Goal: Information Seeking & Learning: Learn about a topic

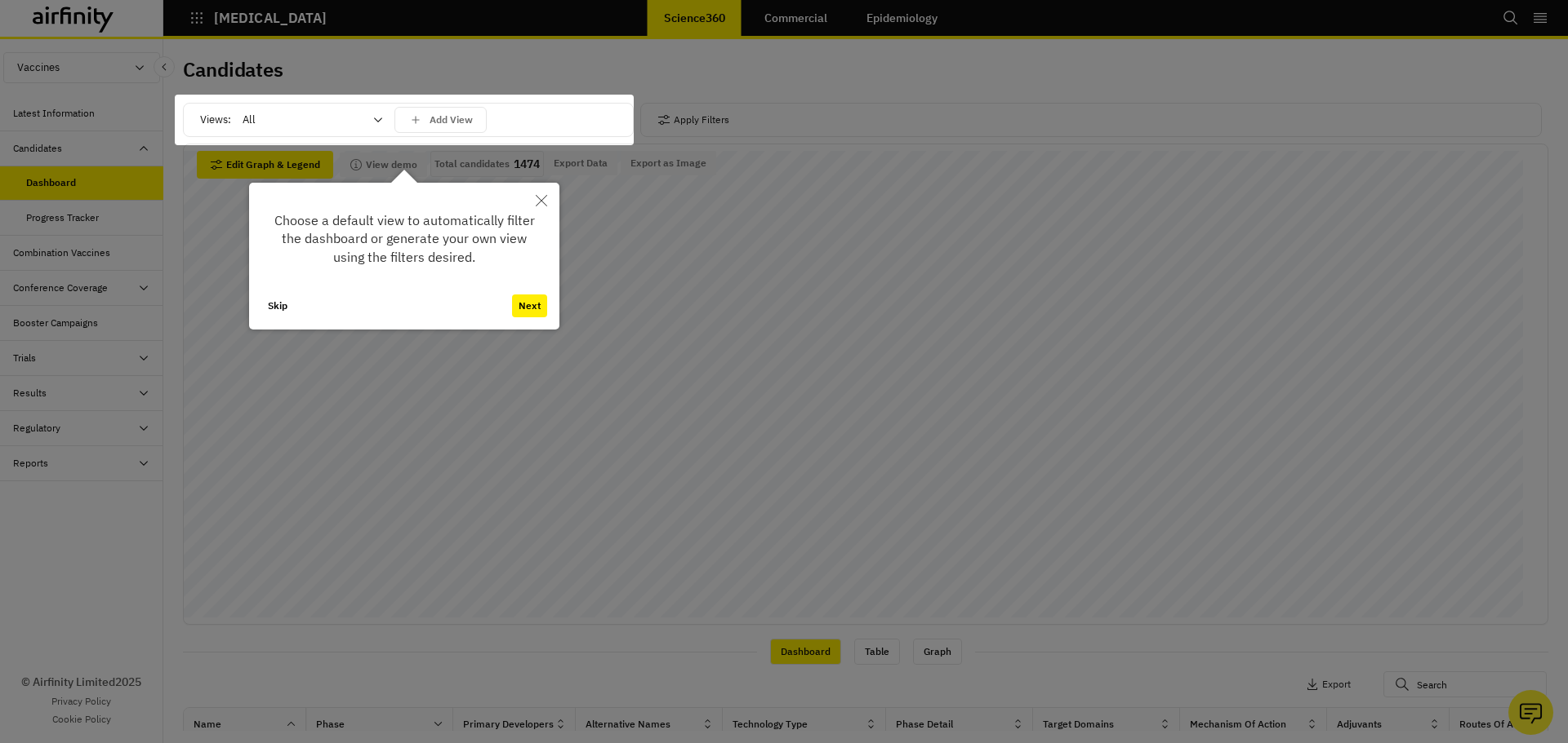
click at [530, 304] on button "Next" at bounding box center [529, 306] width 35 height 23
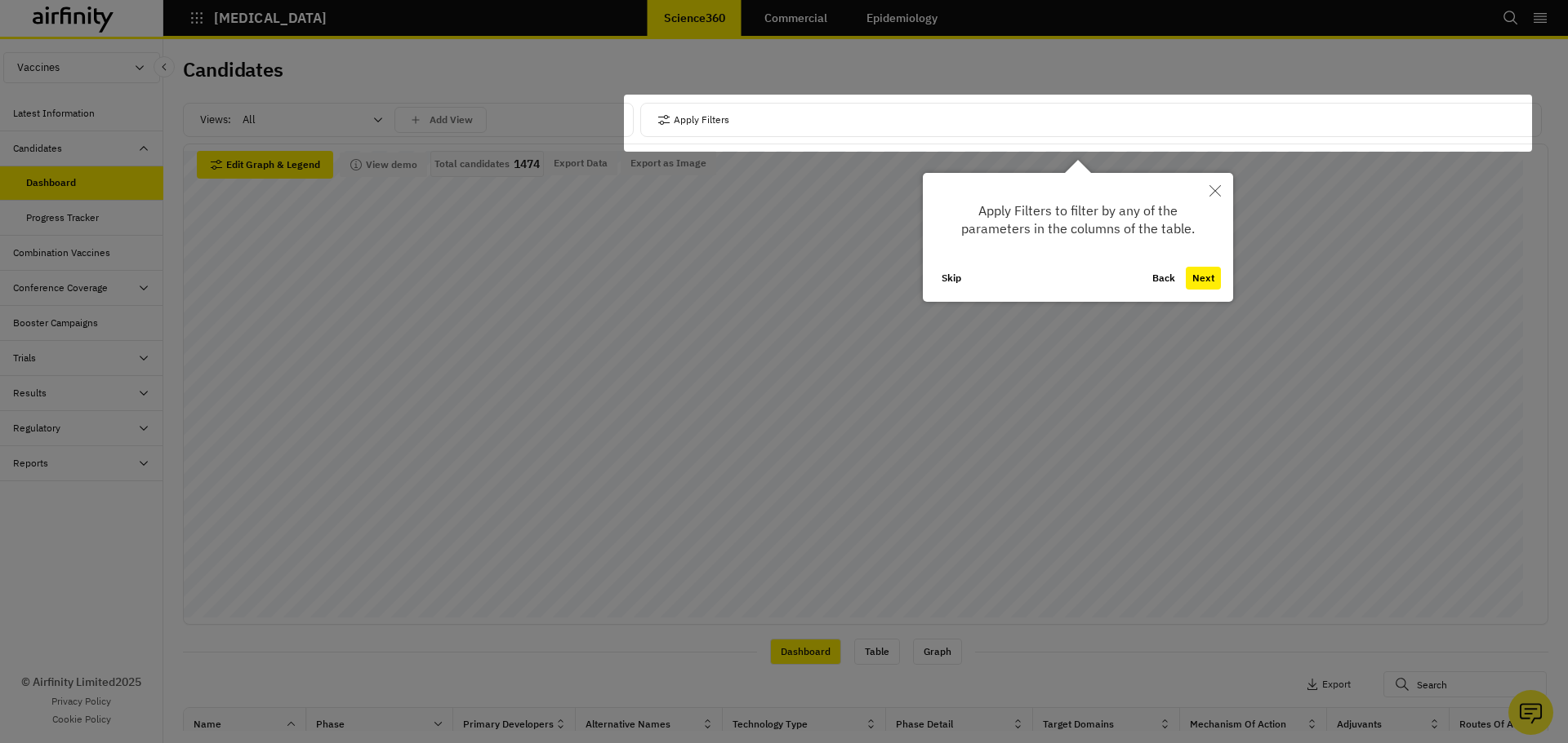
click at [1207, 275] on button "Next" at bounding box center [1202, 278] width 35 height 23
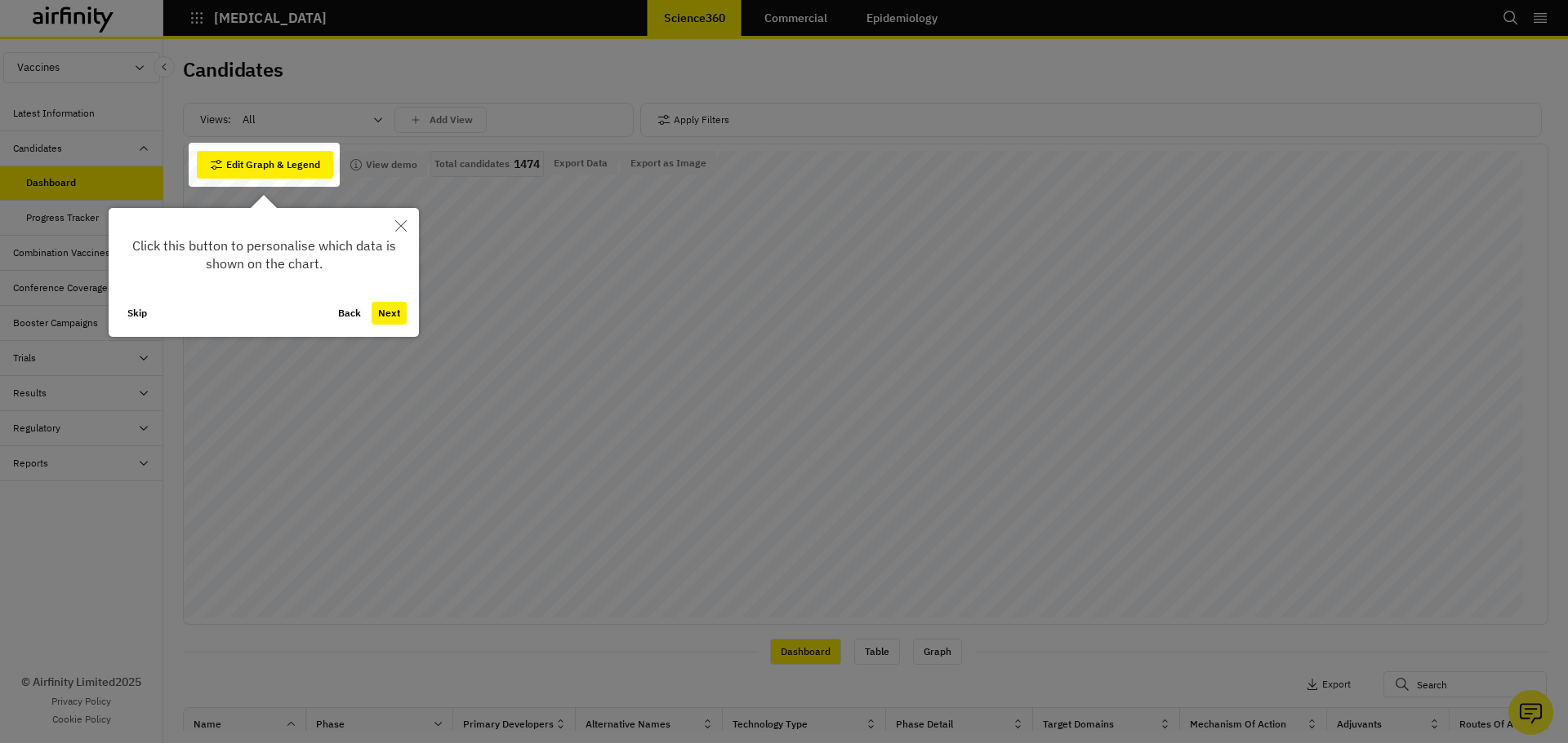
click at [355, 317] on button "Back" at bounding box center [349, 313] width 36 height 23
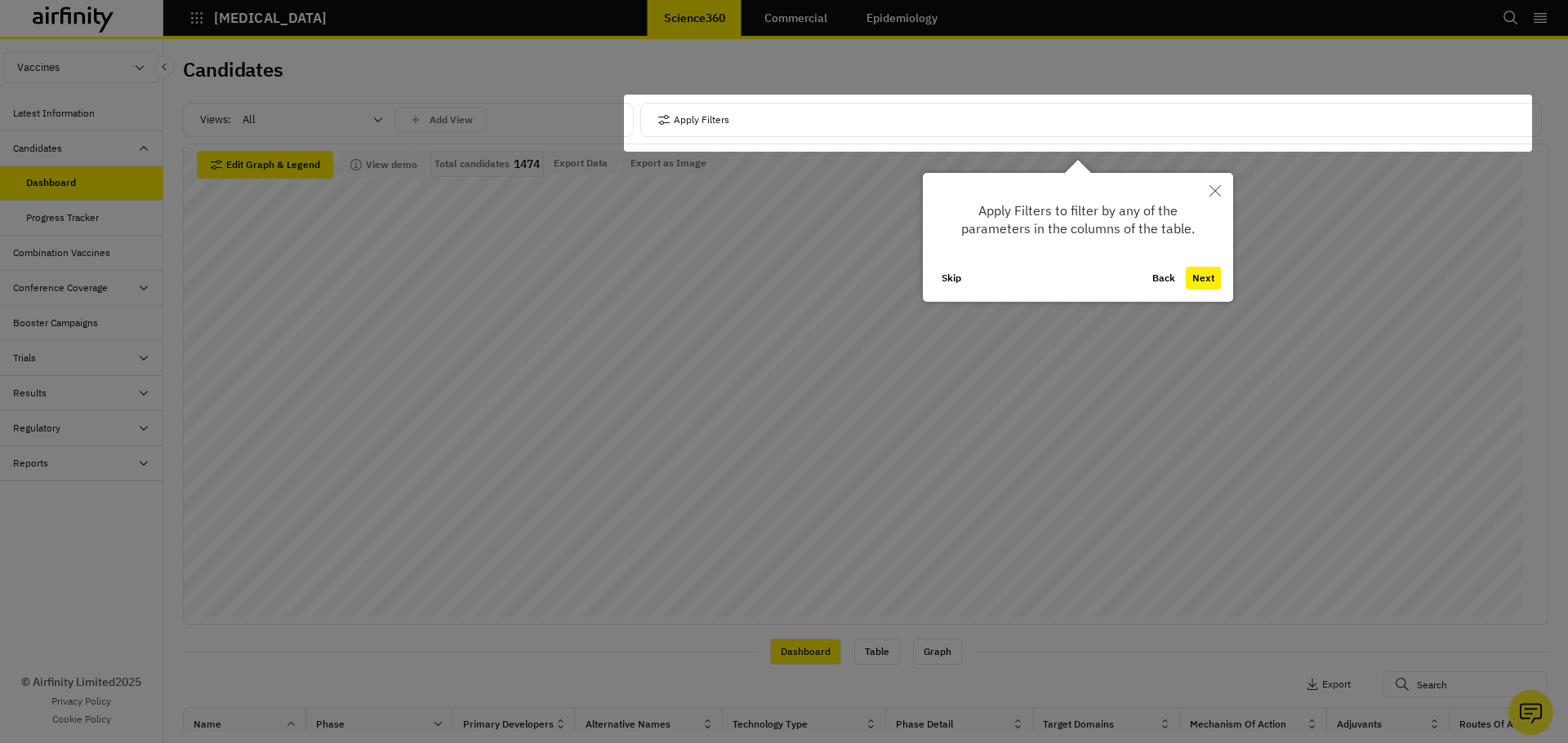
click at [1160, 281] on button "Back" at bounding box center [1164, 278] width 36 height 23
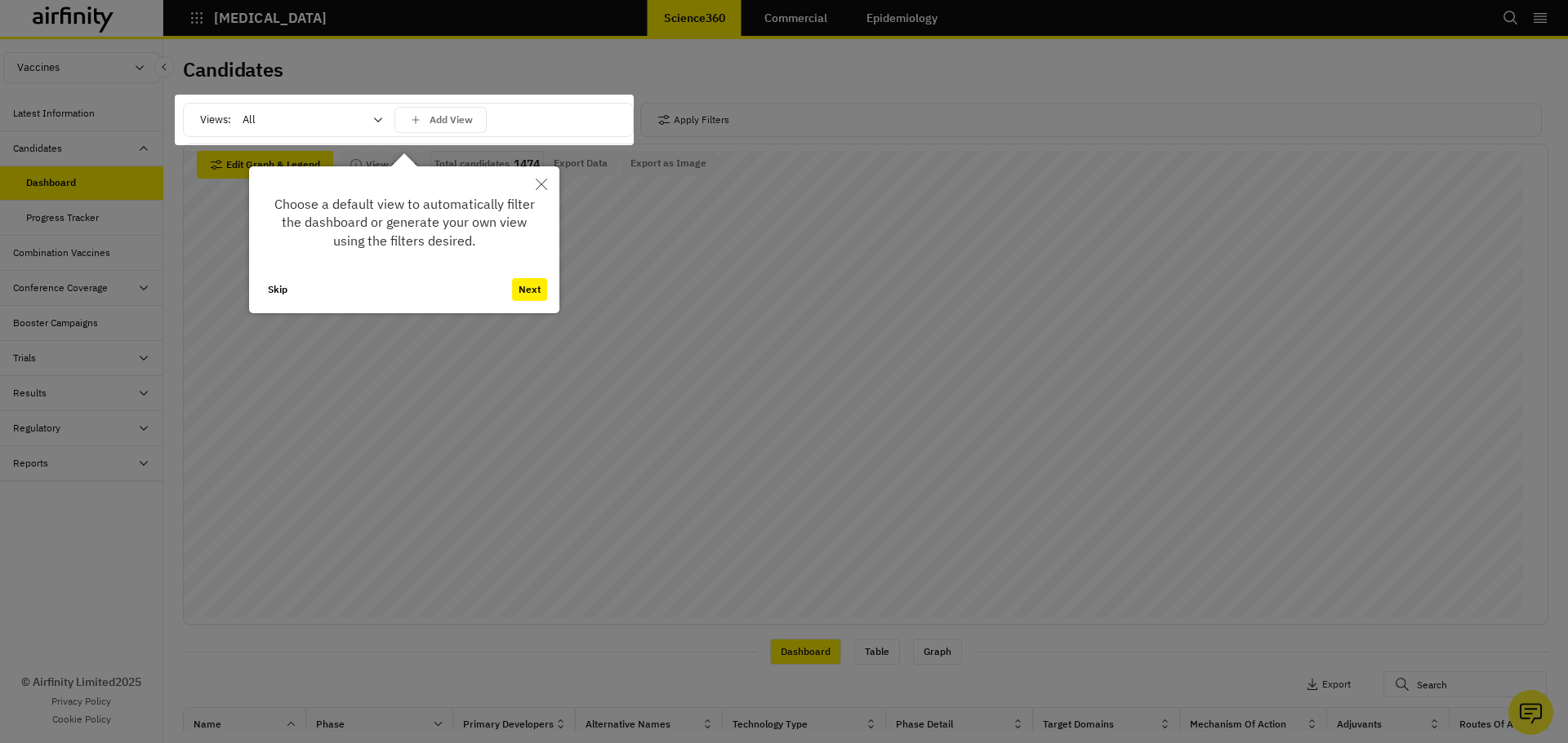
click at [528, 287] on button "Next" at bounding box center [529, 290] width 35 height 23
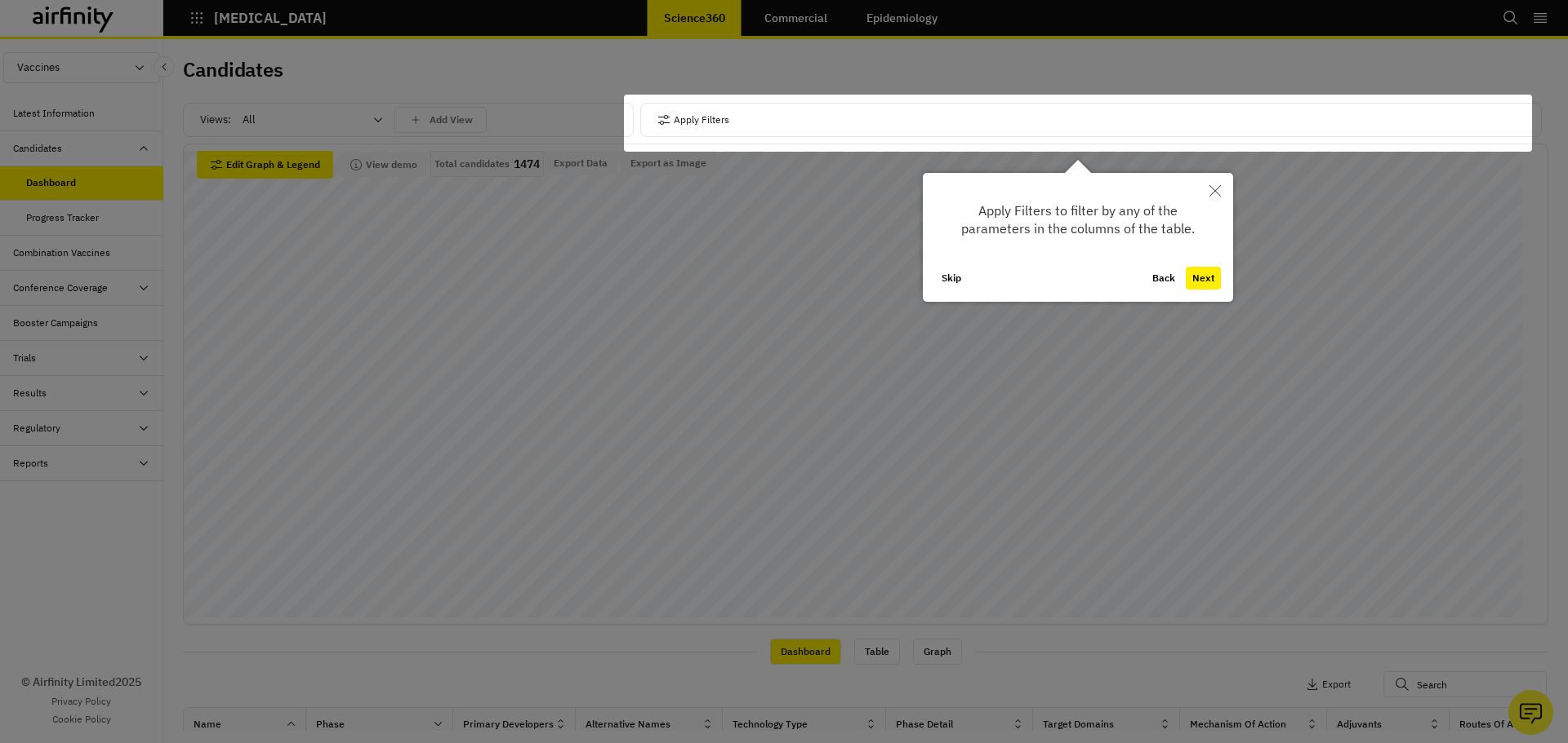
click at [1207, 284] on button "Next" at bounding box center [1202, 278] width 35 height 23
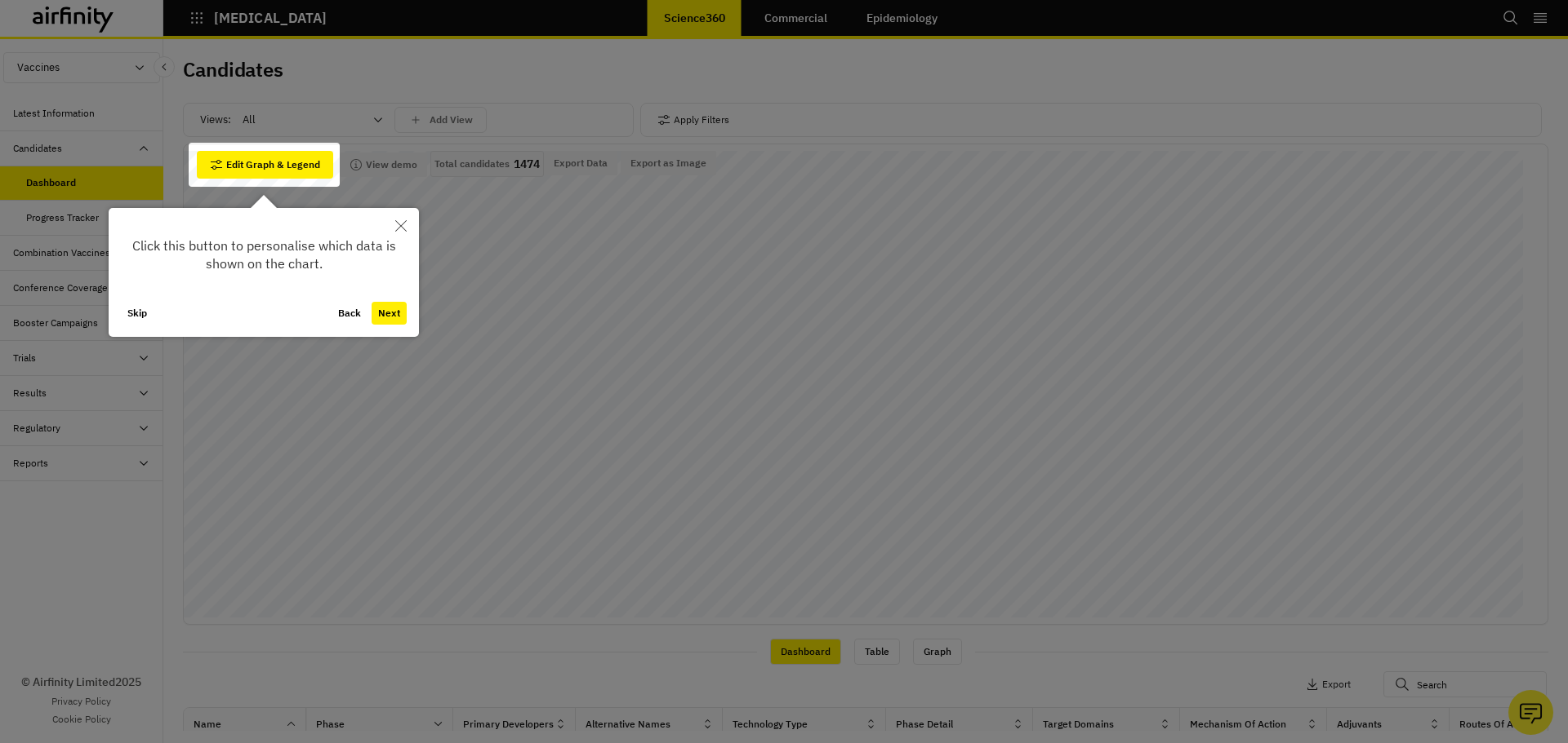
click at [394, 310] on button "Next" at bounding box center [389, 313] width 35 height 23
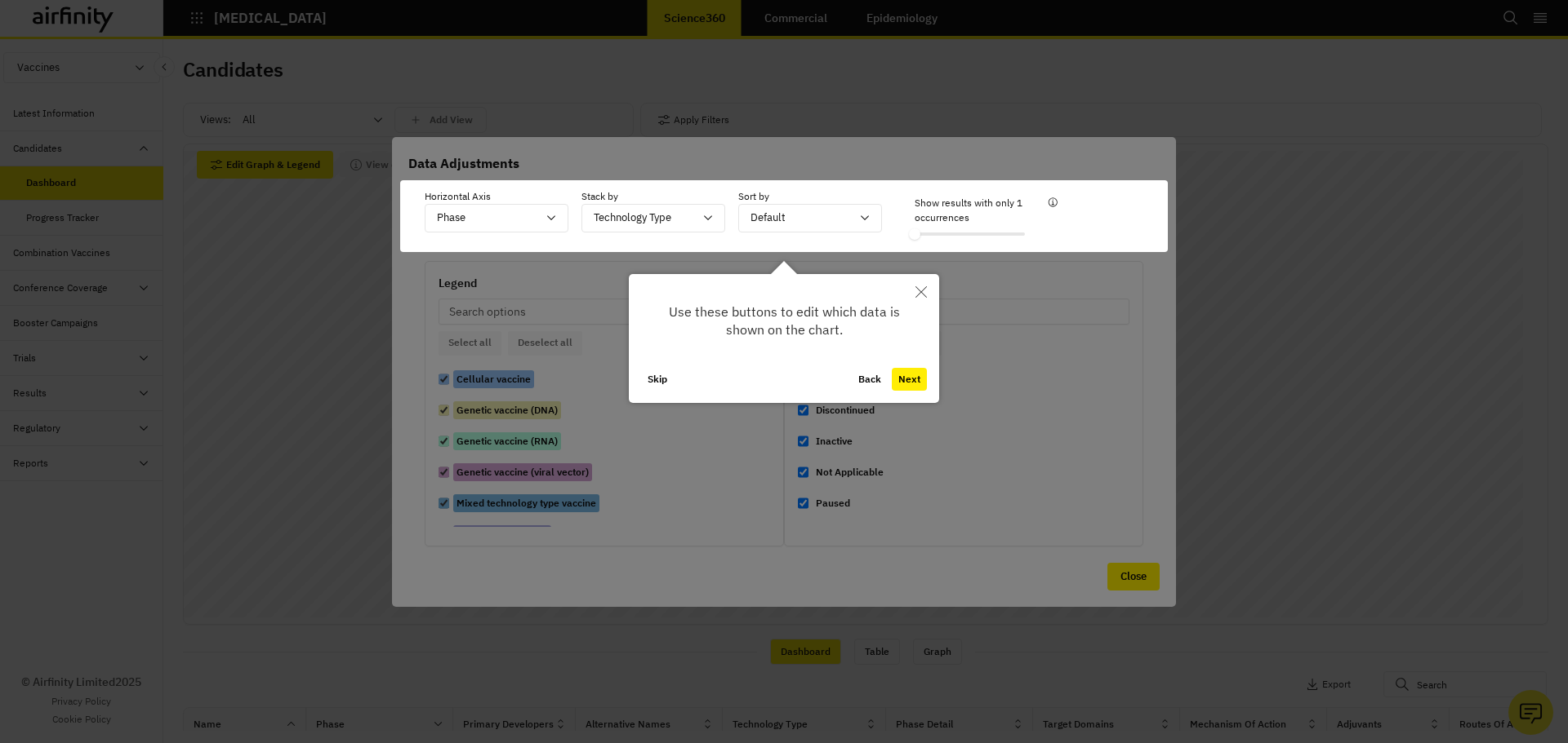
click at [912, 379] on button "Next" at bounding box center [908, 379] width 35 height 23
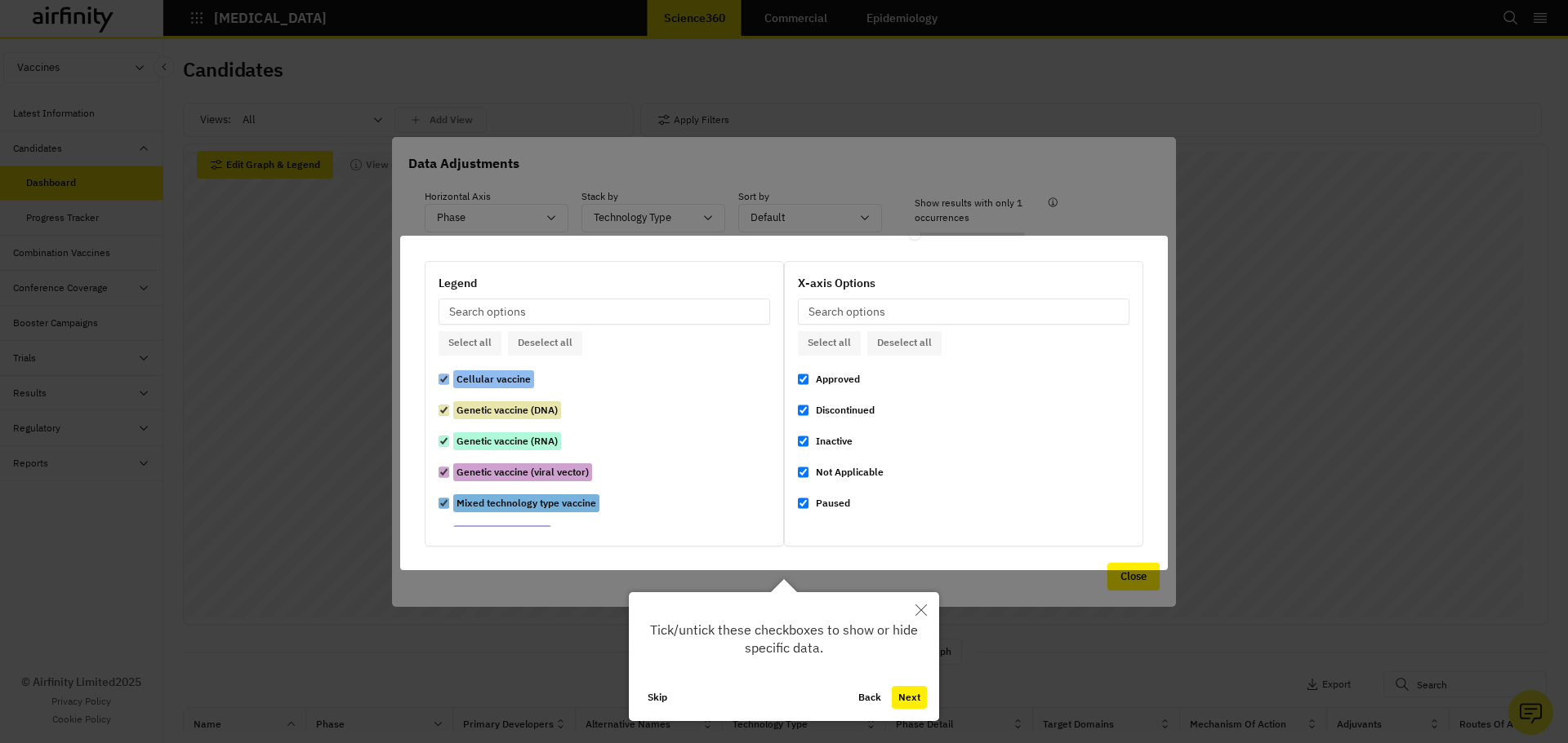
click at [916, 700] on button "Next" at bounding box center [908, 698] width 35 height 23
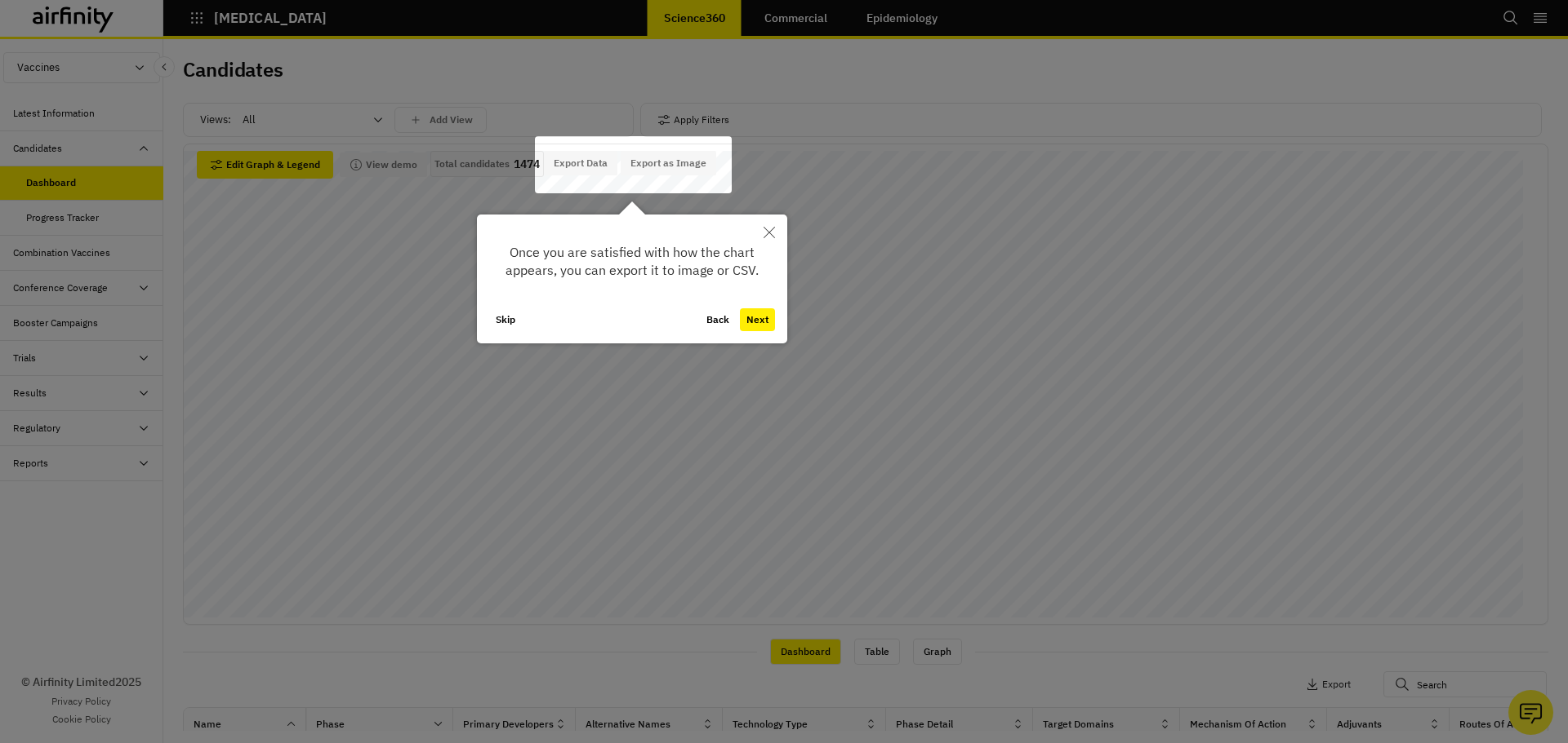
click at [753, 320] on button "Next" at bounding box center [757, 319] width 35 height 23
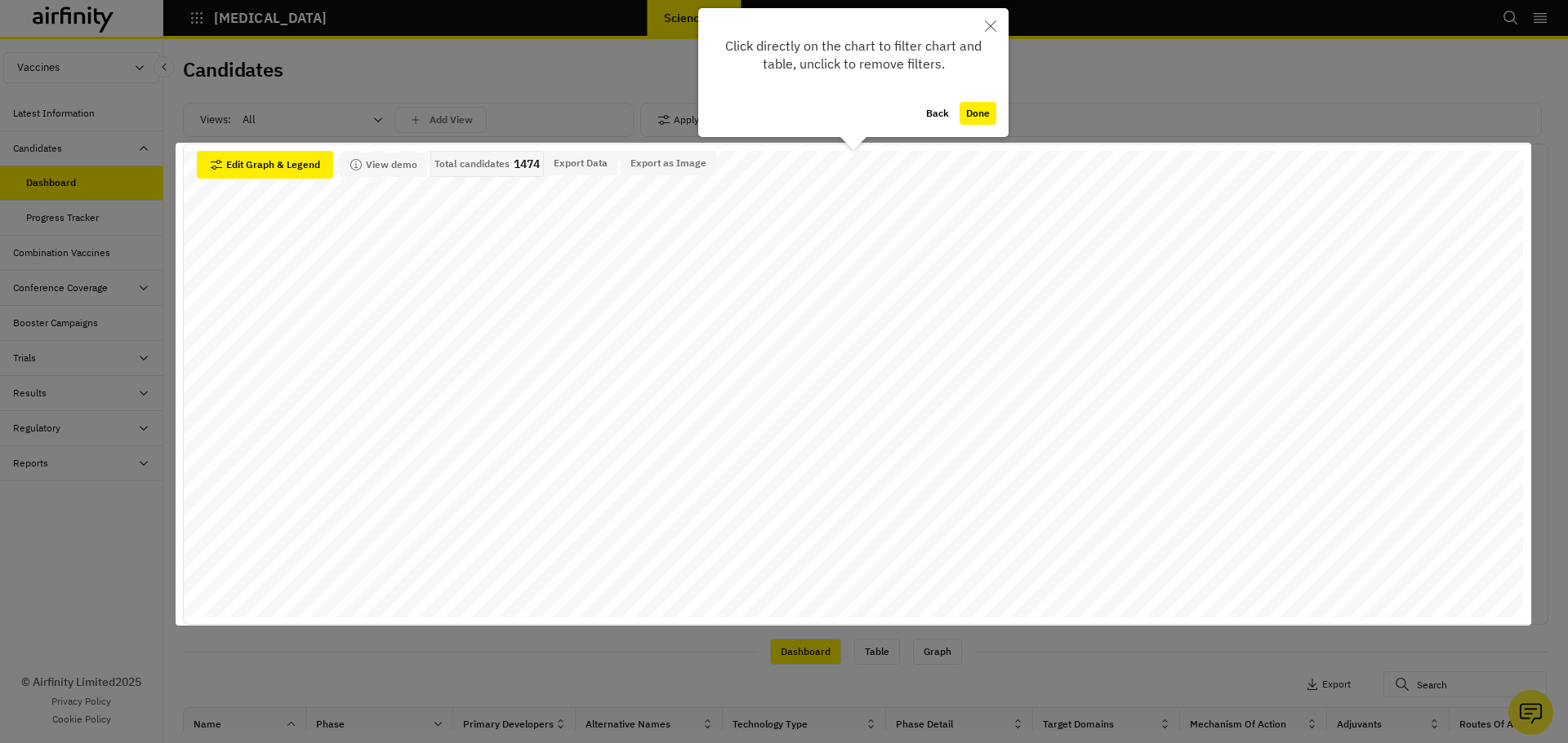
click at [984, 114] on button "Done" at bounding box center [978, 113] width 37 height 23
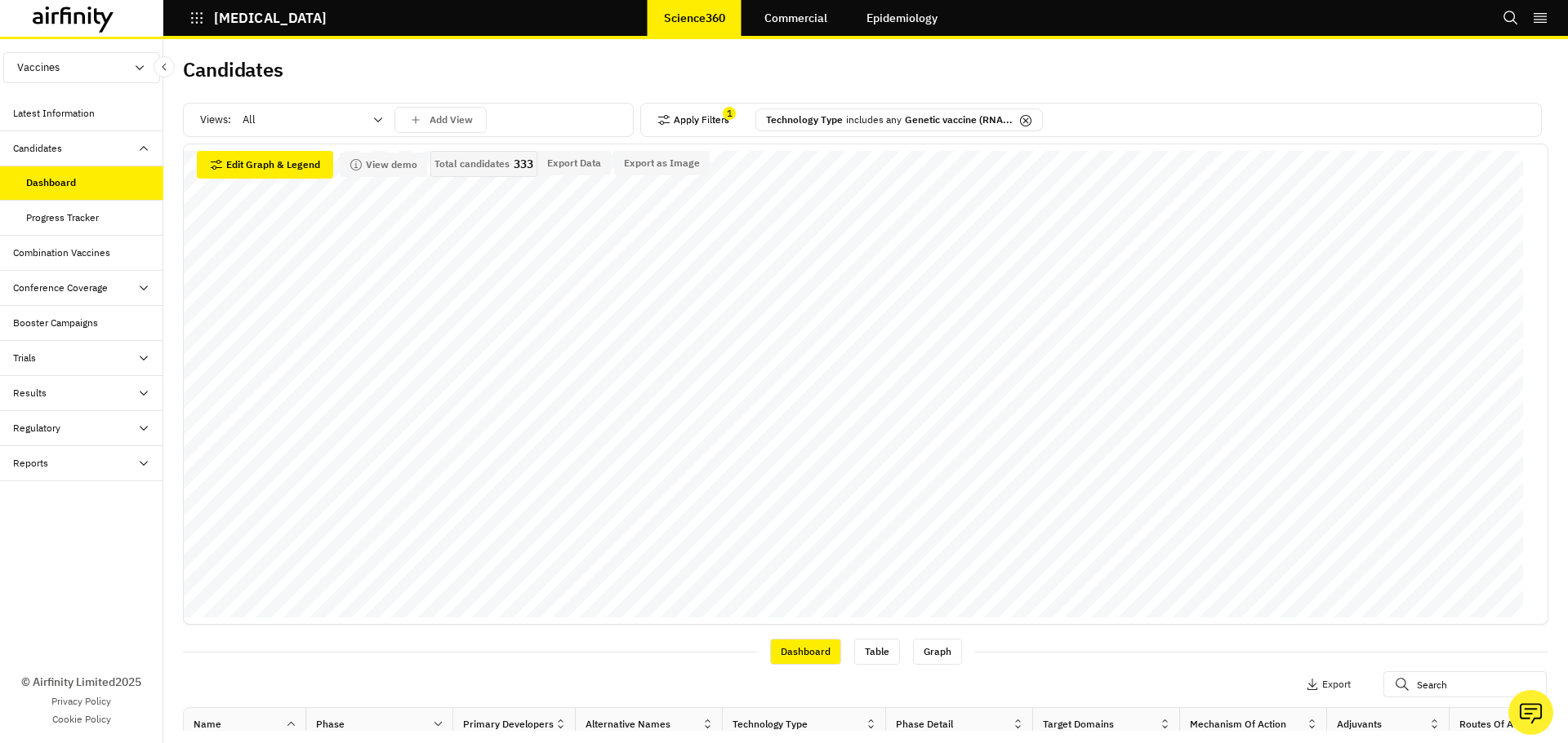
click at [691, 121] on button "Apply Filters" at bounding box center [693, 120] width 72 height 26
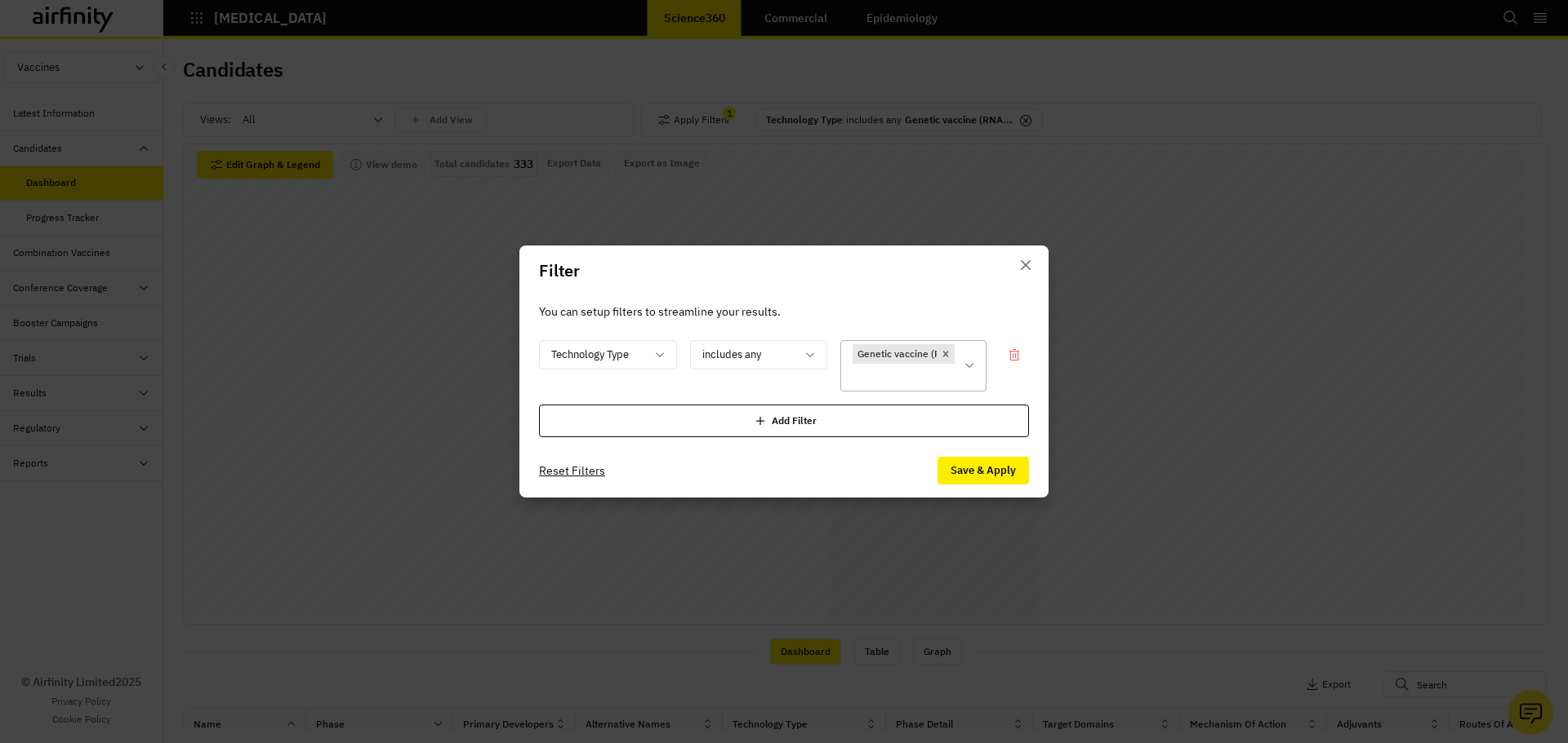
click at [946, 356] on icon "Remove [object Object]" at bounding box center [945, 354] width 11 height 11
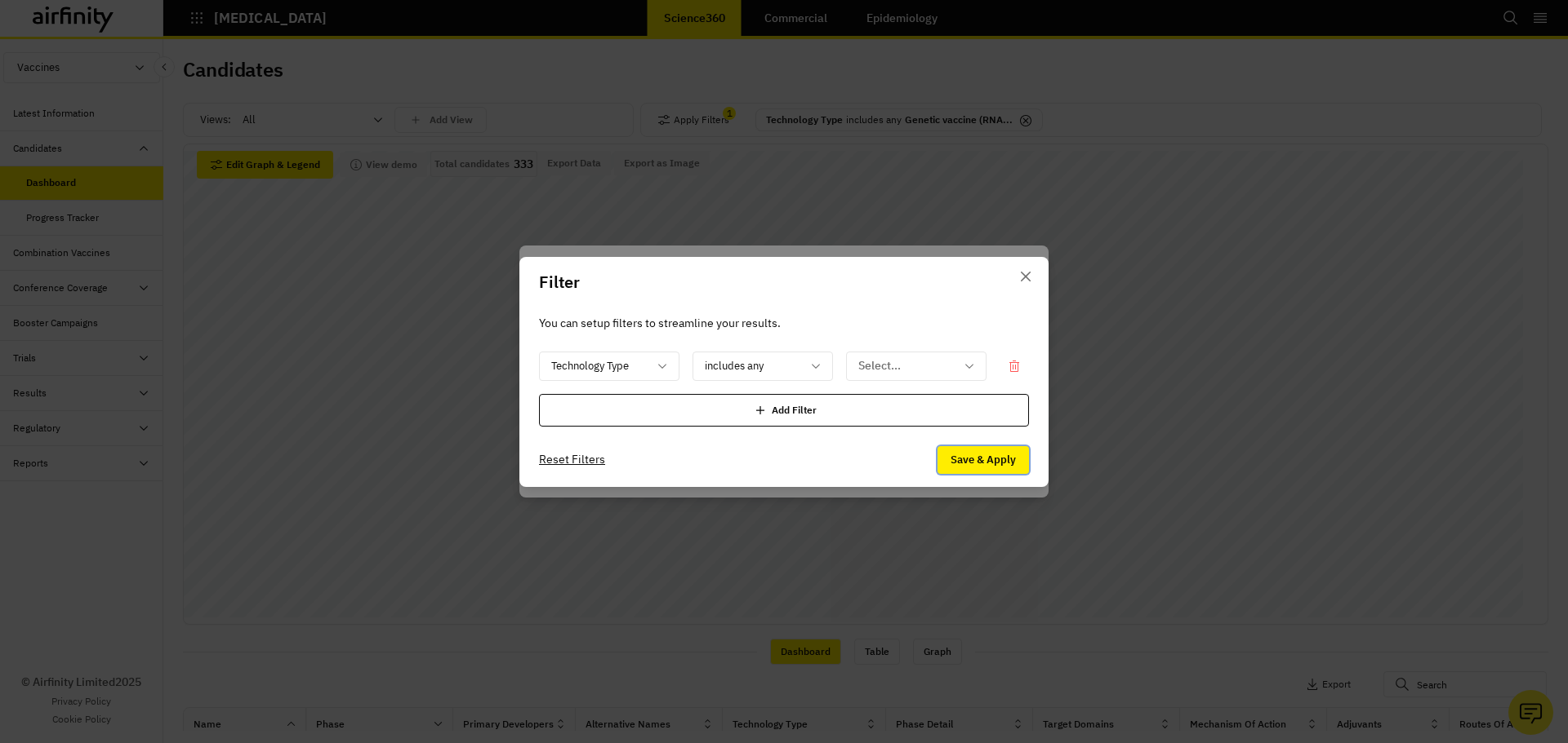
click at [987, 460] on button "Save & Apply" at bounding box center [983, 460] width 91 height 27
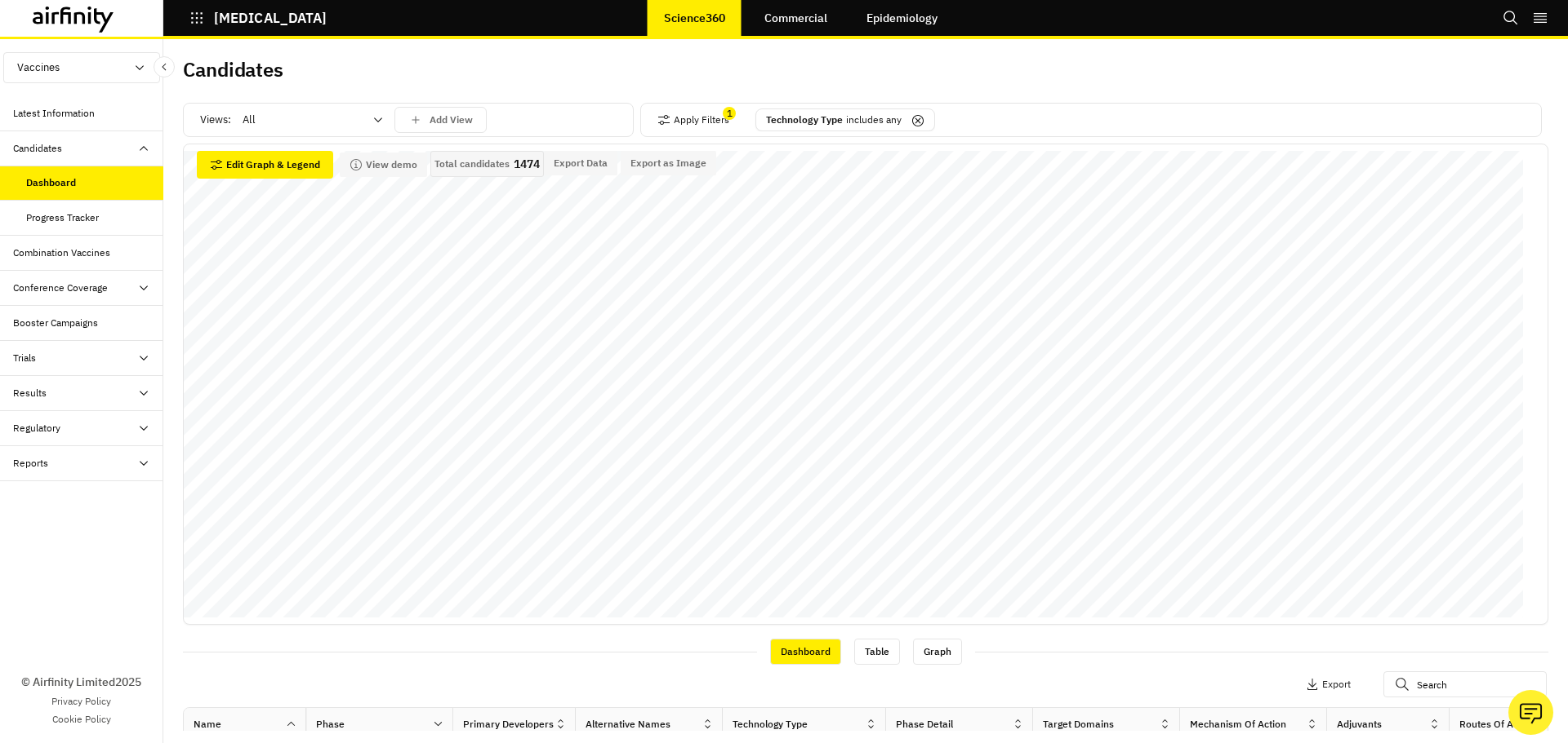
click at [361, 123] on div at bounding box center [302, 120] width 120 height 20
click at [324, 273] on div "Approved" at bounding box center [313, 276] width 138 height 16
click at [670, 119] on button "Apply Filters" at bounding box center [693, 120] width 72 height 26
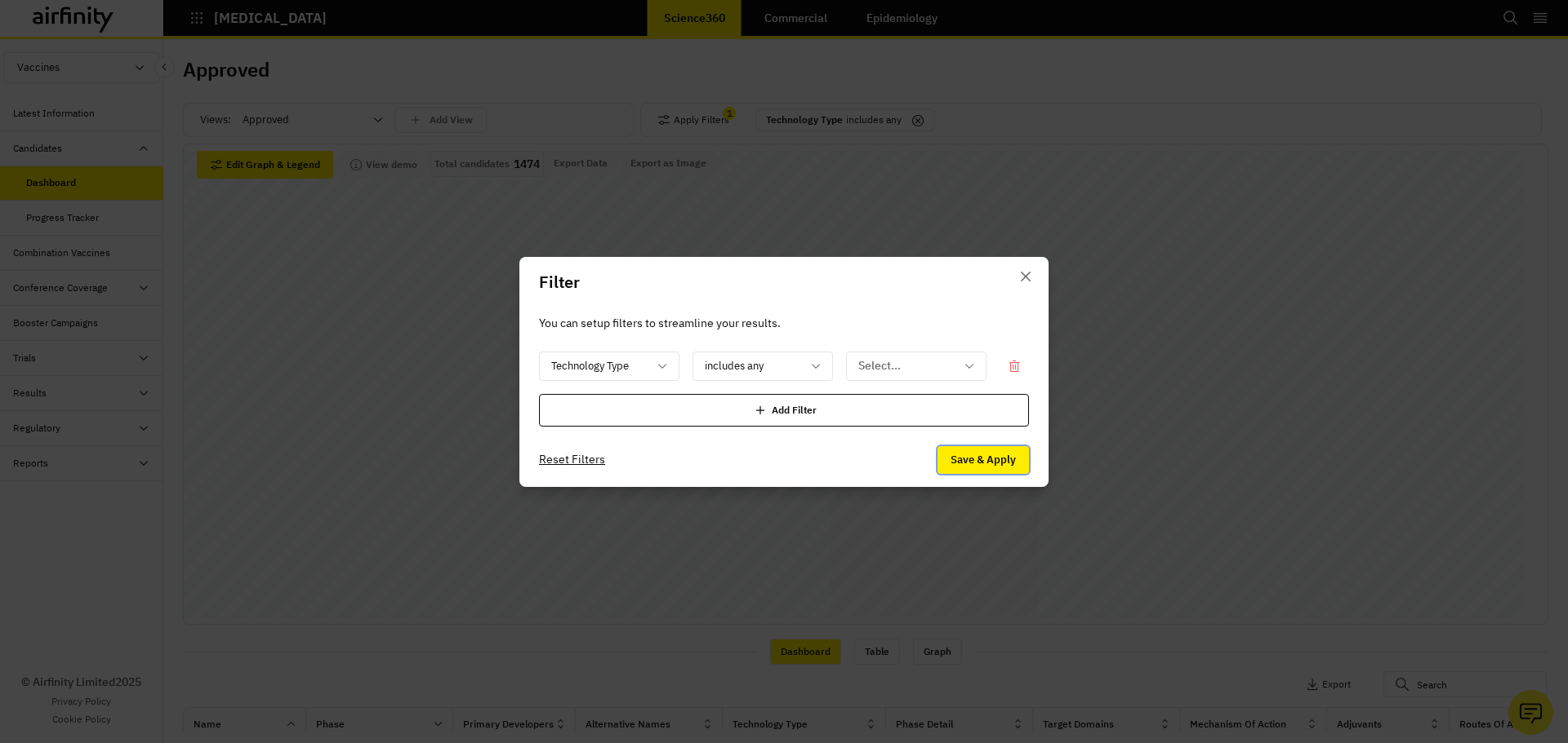
click at [963, 455] on button "Save & Apply" at bounding box center [983, 460] width 91 height 27
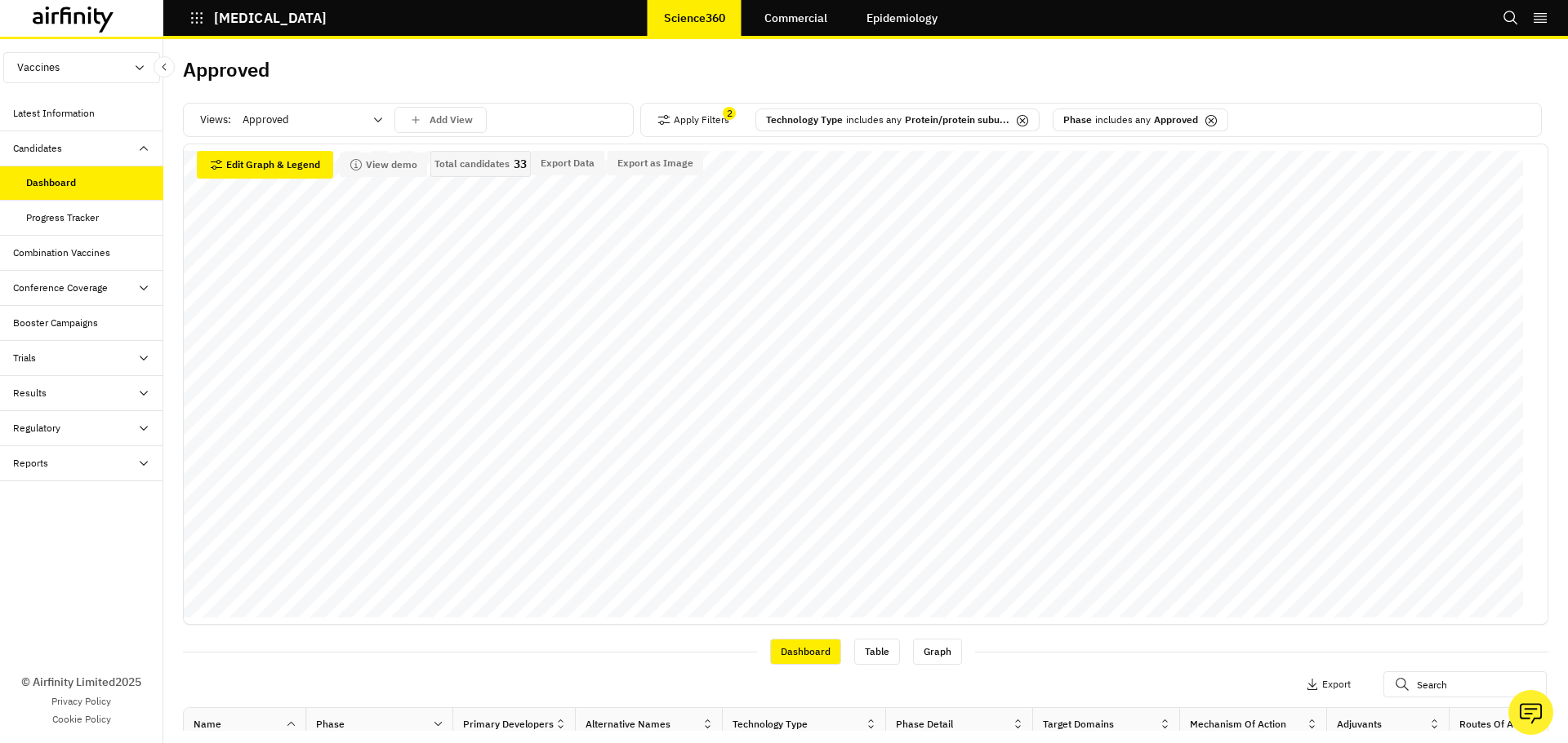
click at [1016, 122] on icon at bounding box center [1022, 120] width 13 height 13
click at [907, 120] on icon at bounding box center [913, 120] width 13 height 13
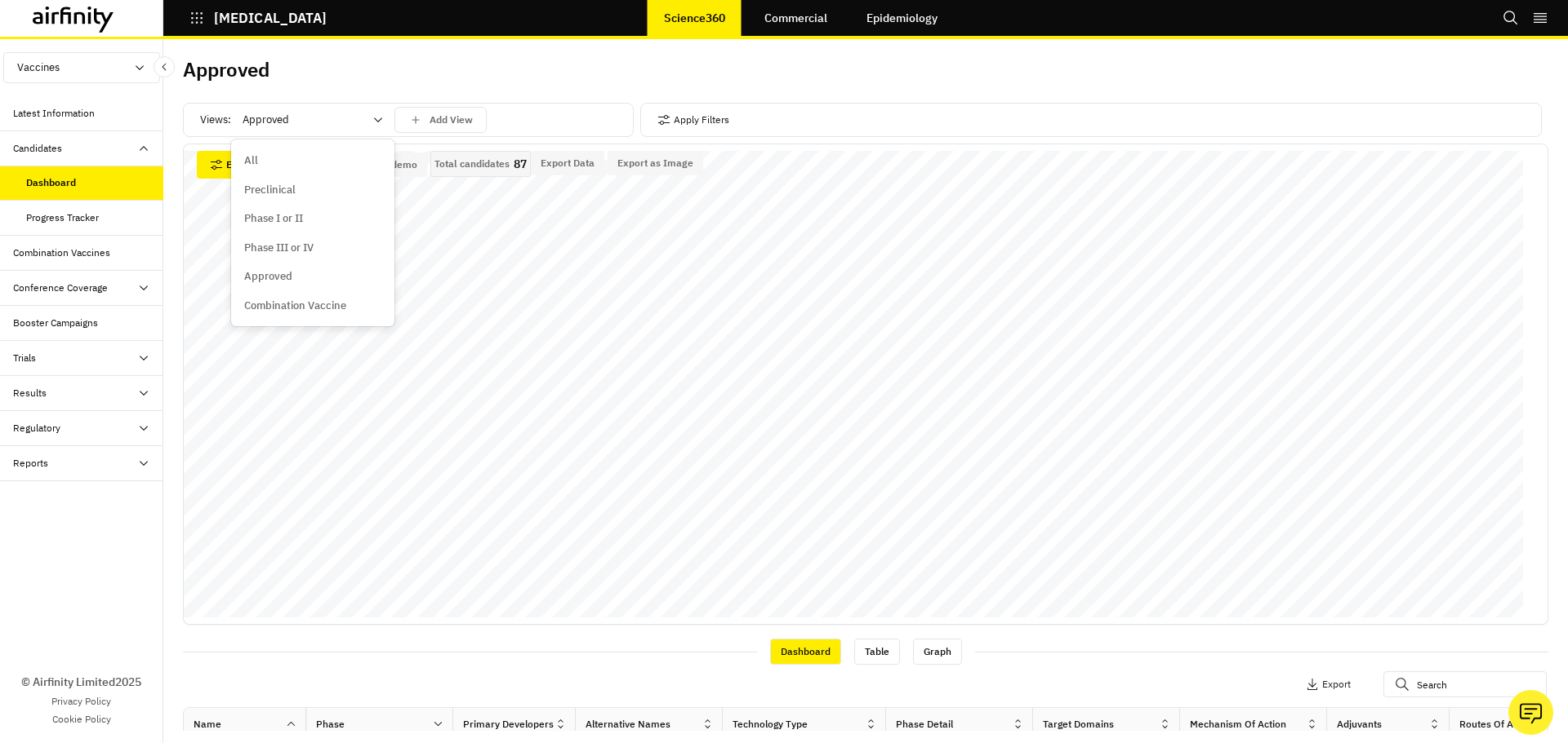
click at [366, 120] on div "Approved" at bounding box center [301, 120] width 140 height 26
click at [333, 156] on div "All" at bounding box center [313, 161] width 138 height 16
click at [102, 219] on div "Progress Tracker" at bounding box center [95, 218] width 138 height 15
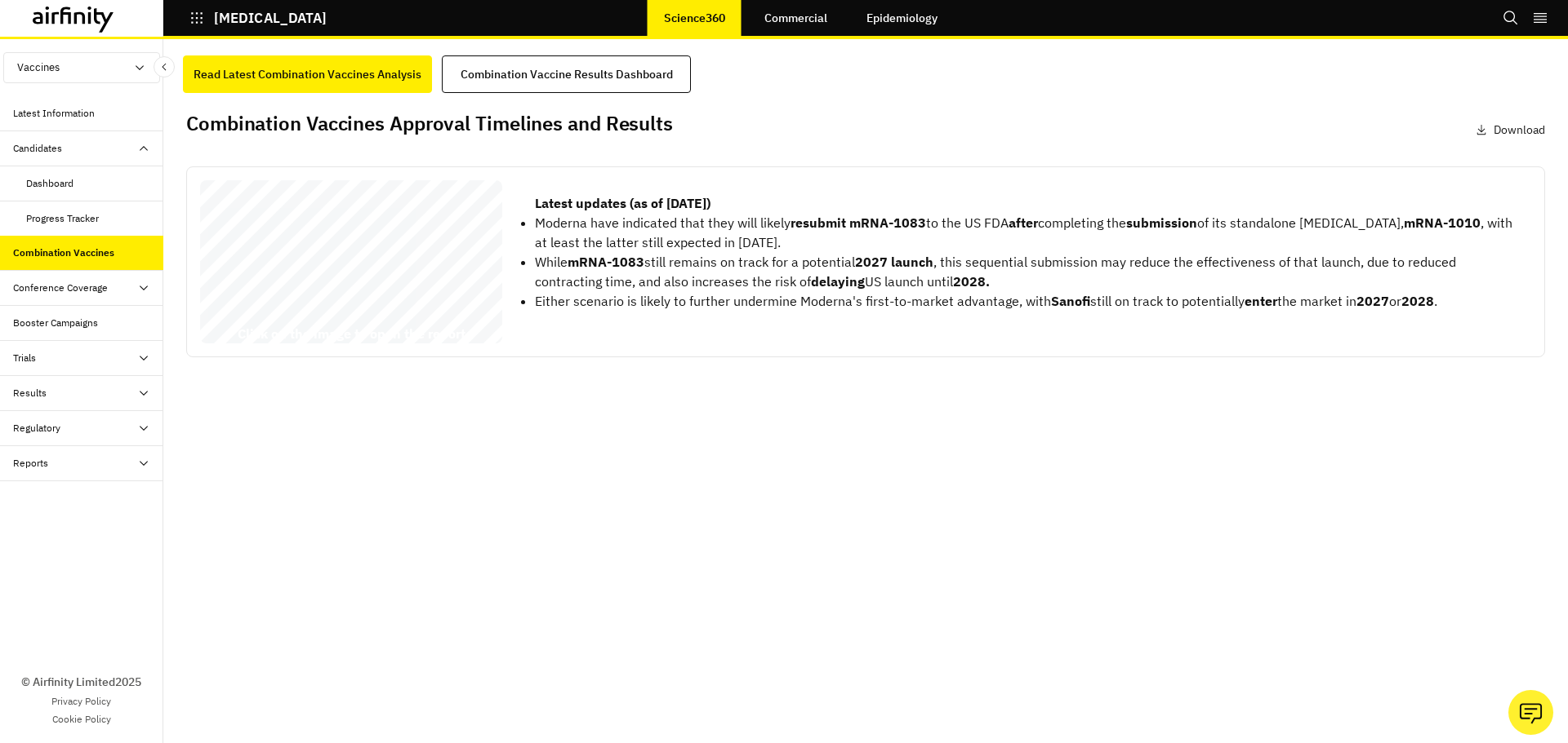
click at [1538, 87] on div "Read Latest Combination Vaccines Analysis Combination Vaccine Results Dashboard" at bounding box center [866, 74] width 1365 height 38
click at [962, 465] on div "Read Latest Combination Vaccines Analysis Combination Vaccine Results Dashboard…" at bounding box center [866, 391] width 1405 height 705
click at [60, 67] on button "Vaccines" at bounding box center [81, 67] width 156 height 31
click at [68, 97] on p "Vaccines" at bounding box center [39, 98] width 70 height 31
